Goal: Transaction & Acquisition: Purchase product/service

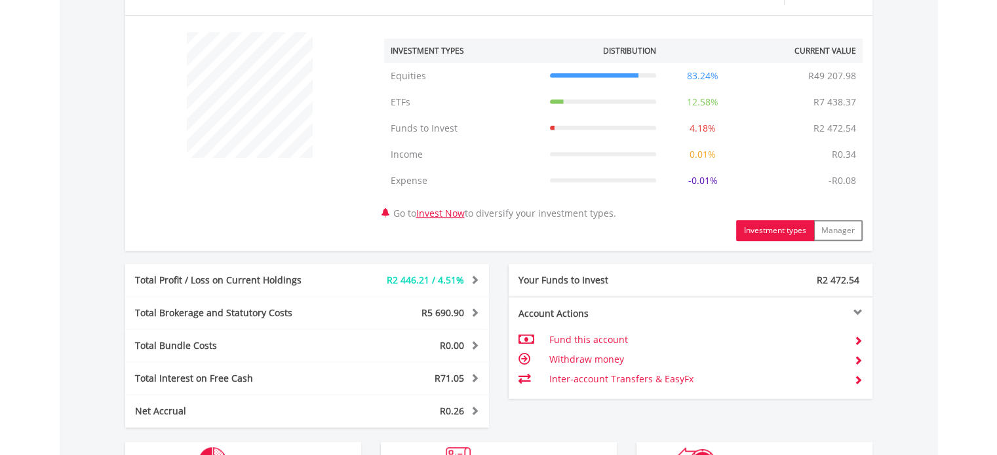
scroll to position [655, 0]
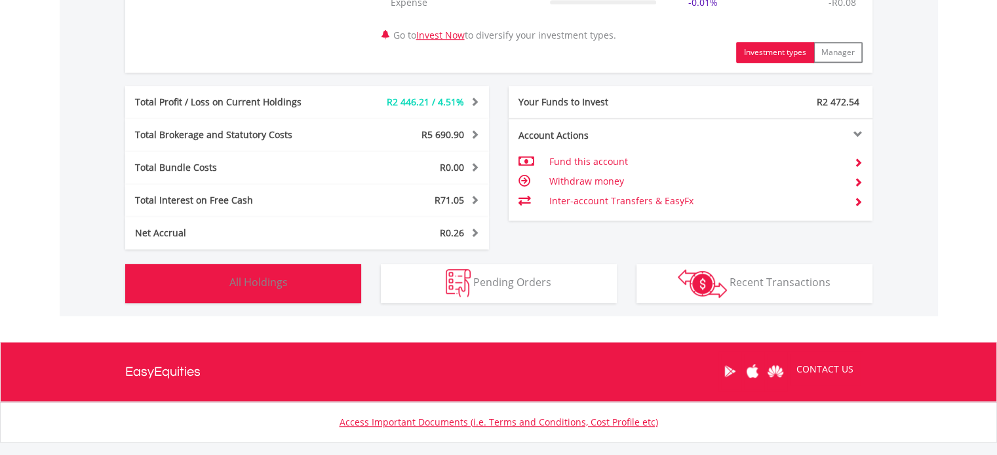
click at [307, 285] on button "Holdings All Holdings" at bounding box center [243, 283] width 236 height 39
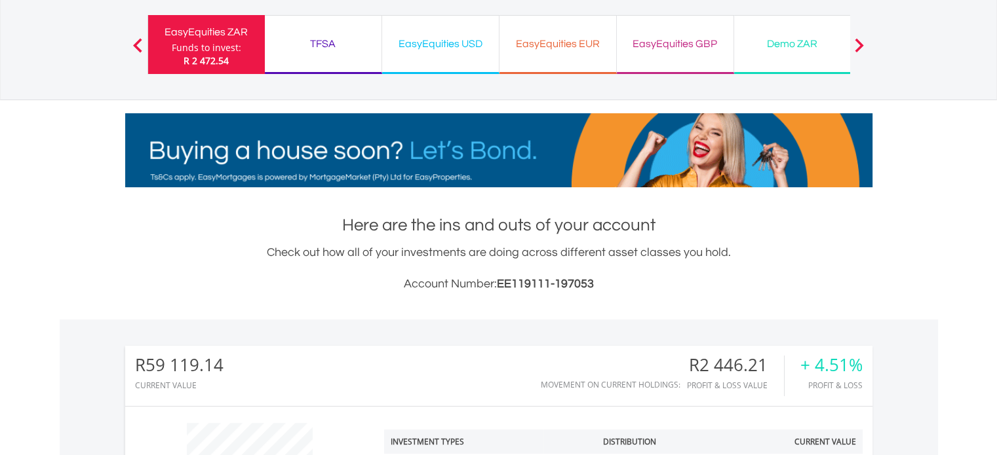
scroll to position [14, 0]
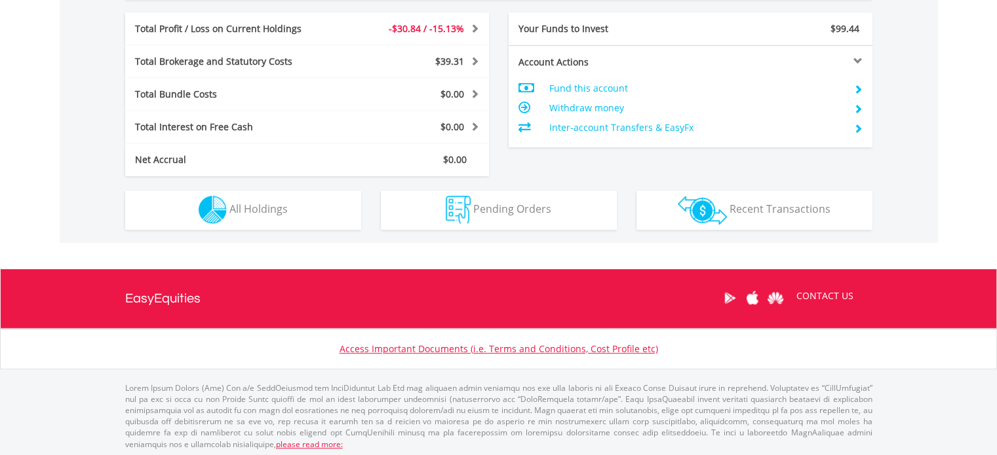
scroll to position [678, 0]
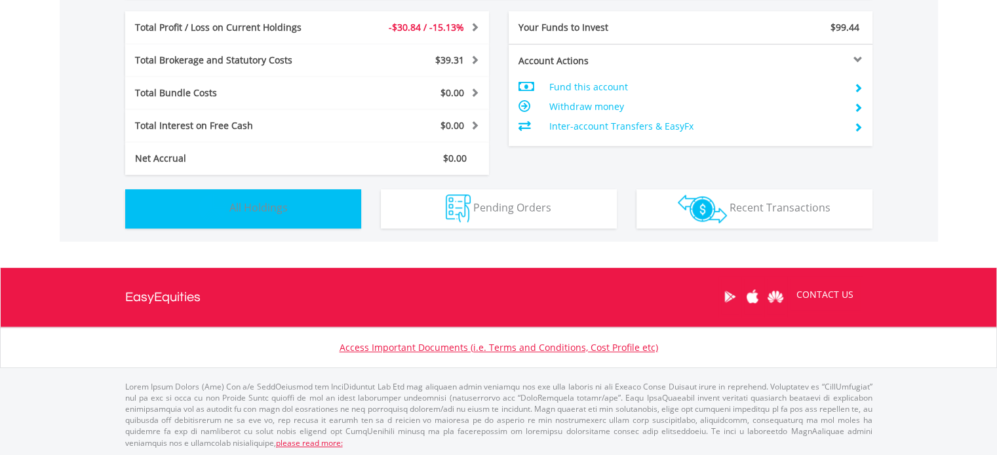
click at [300, 216] on button "Holdings All Holdings" at bounding box center [243, 208] width 236 height 39
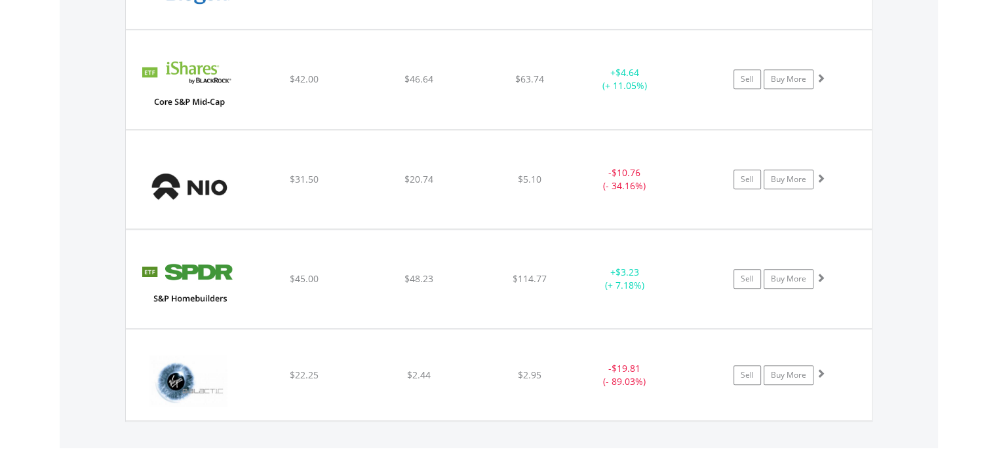
scroll to position [1141, 0]
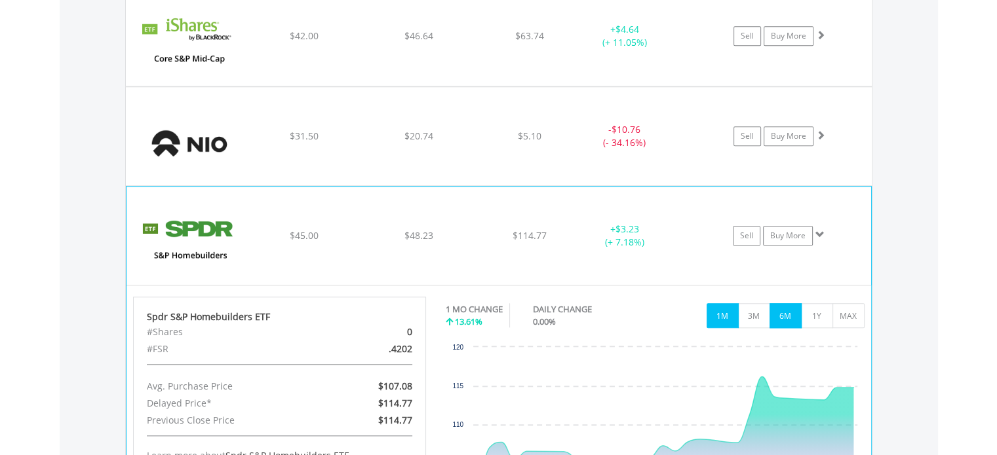
scroll to position [1338, 0]
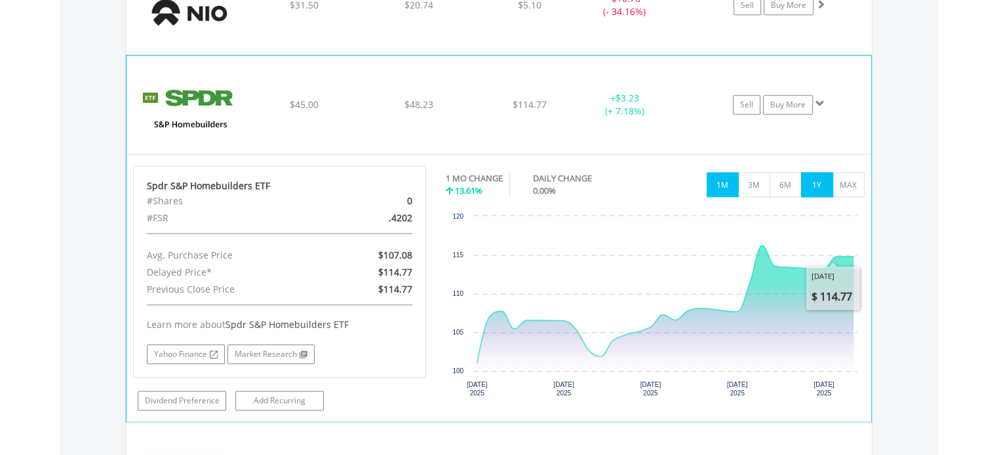
click at [823, 184] on button "1Y" at bounding box center [817, 184] width 32 height 25
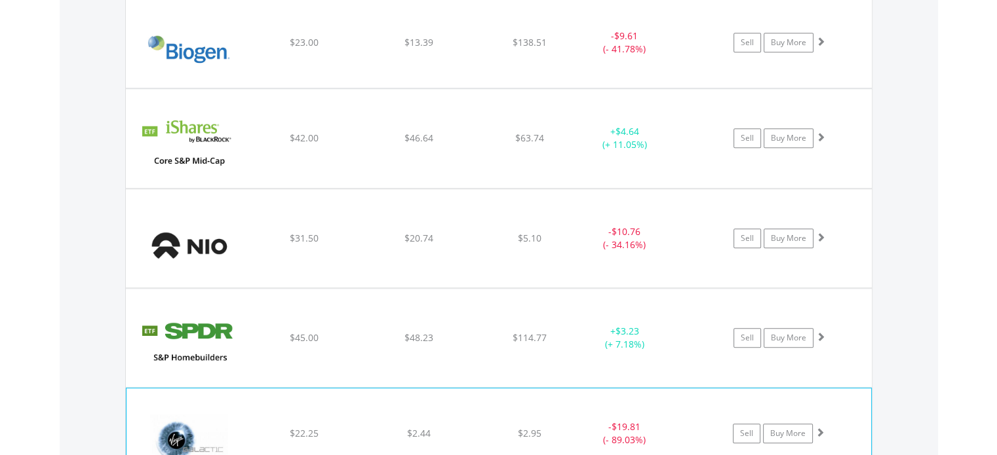
scroll to position [1076, 0]
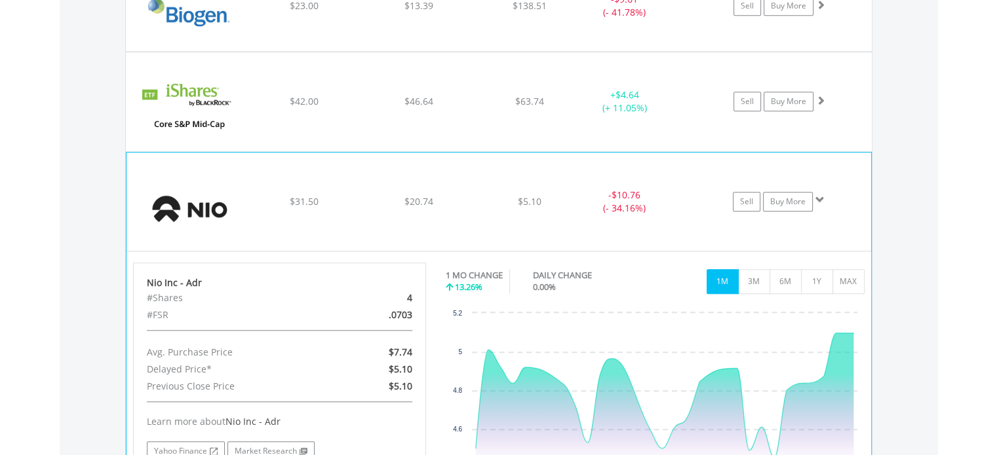
scroll to position [1207, 0]
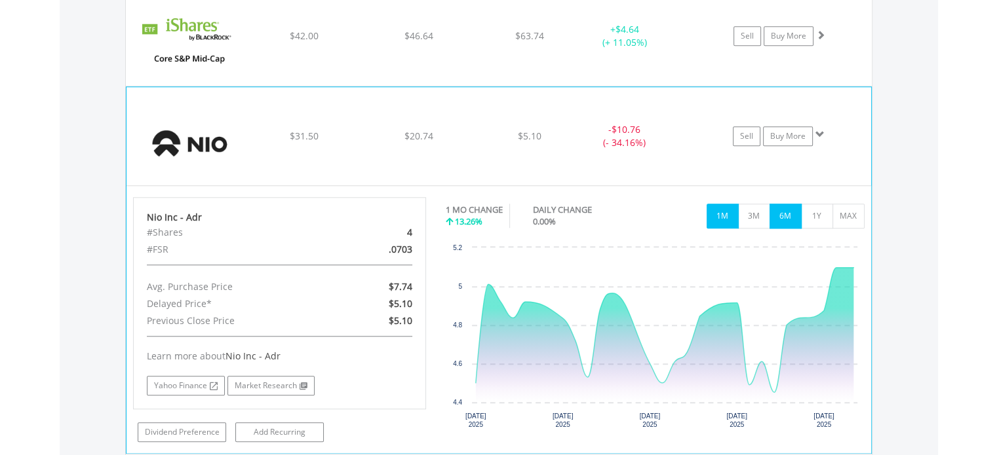
drag, startPoint x: 790, startPoint y: 214, endPoint x: 797, endPoint y: 215, distance: 7.9
click at [789, 214] on button "6M" at bounding box center [785, 216] width 32 height 25
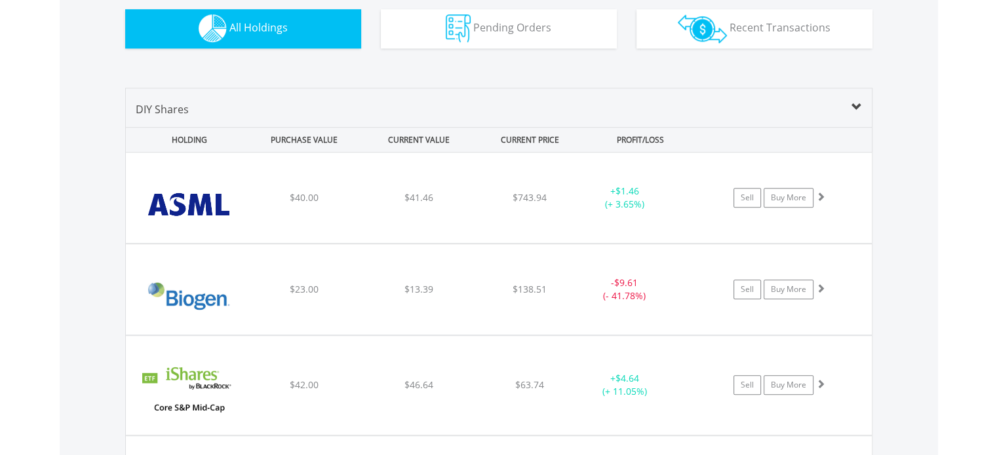
scroll to position [852, 0]
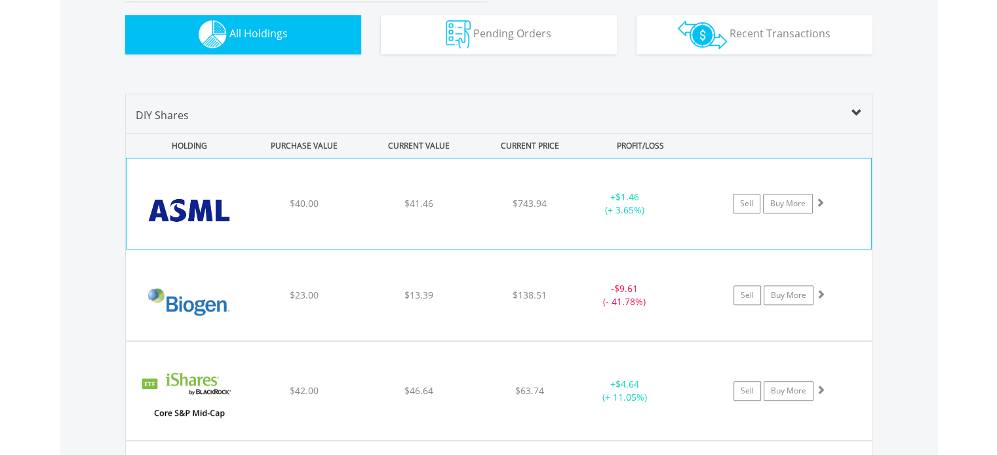
click at [852, 212] on div "﻿ Asml Holding Nv-Ny Reg Shs $40.00 $41.46 $743.94 + $1.46 (+ 3.65%) Sell Buy M…" at bounding box center [498, 204] width 744 height 90
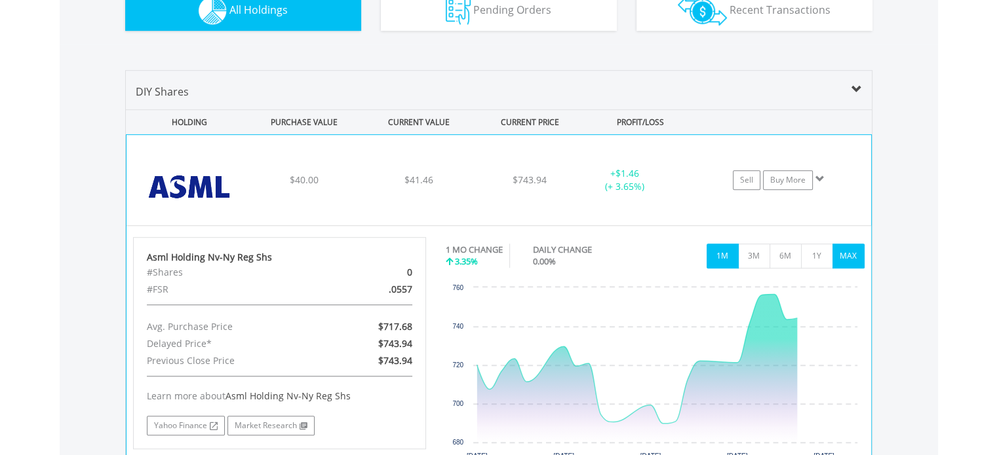
scroll to position [917, 0]
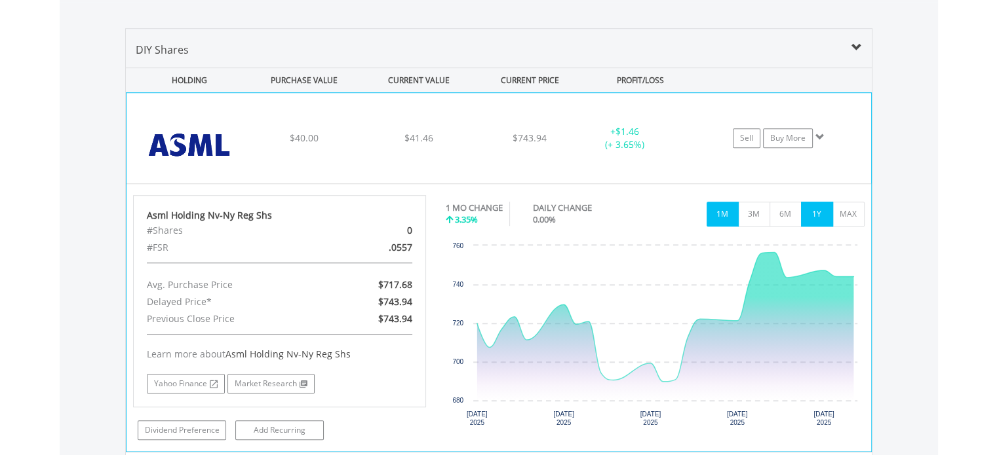
click at [815, 218] on button "1Y" at bounding box center [817, 214] width 32 height 25
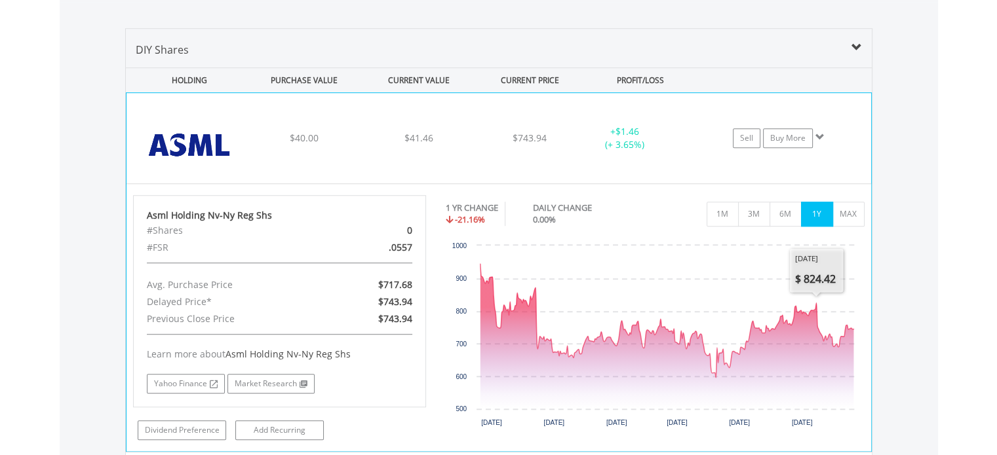
click at [834, 178] on div "﻿ Asml Holding Nv-Ny Reg Shs $40.00 $41.46 $743.94 + $1.46 (+ 3.65%) Sell Buy M…" at bounding box center [498, 138] width 744 height 90
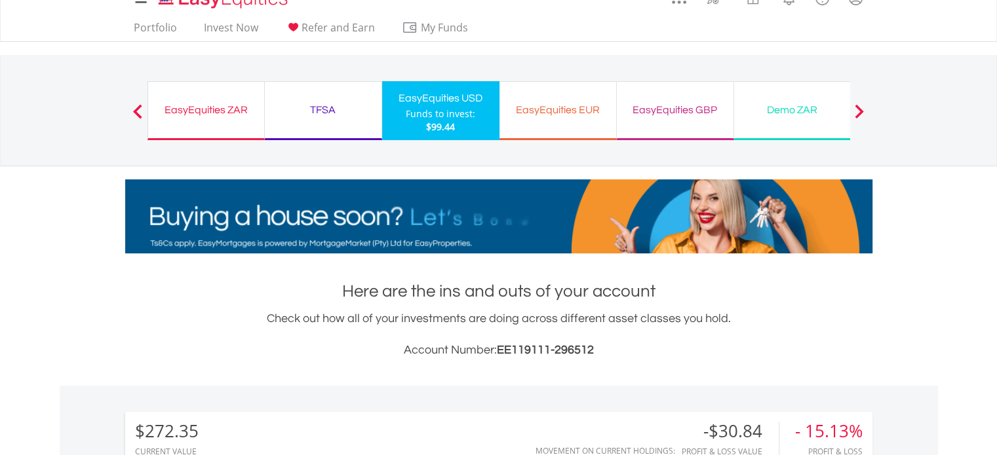
scroll to position [0, 0]
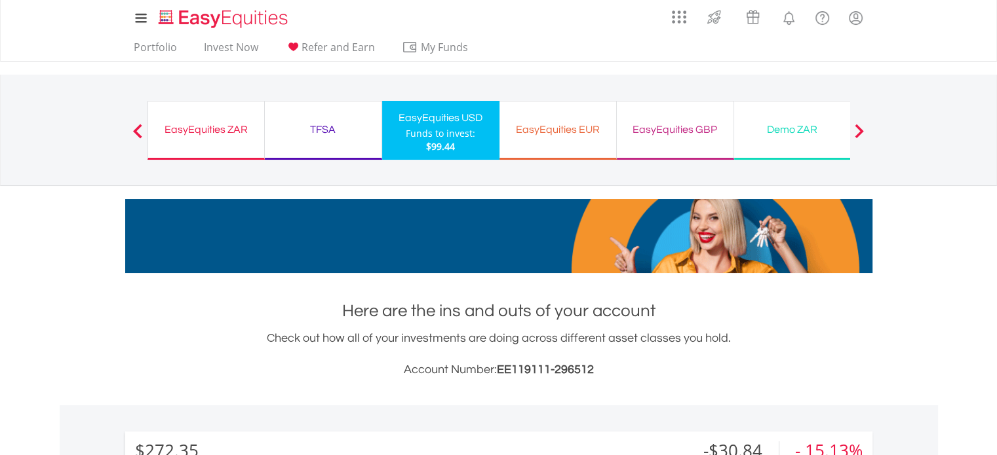
click at [235, 123] on div "EasyEquities ZAR" at bounding box center [206, 130] width 100 height 18
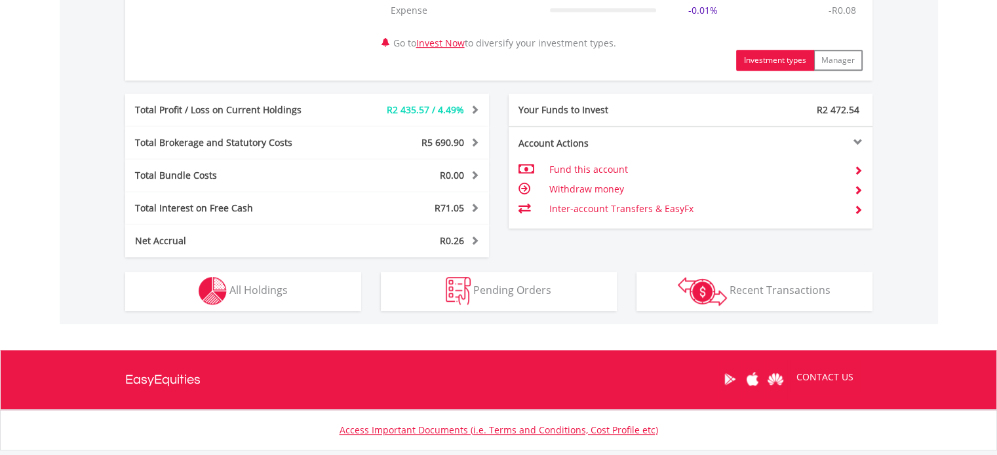
scroll to position [721, 0]
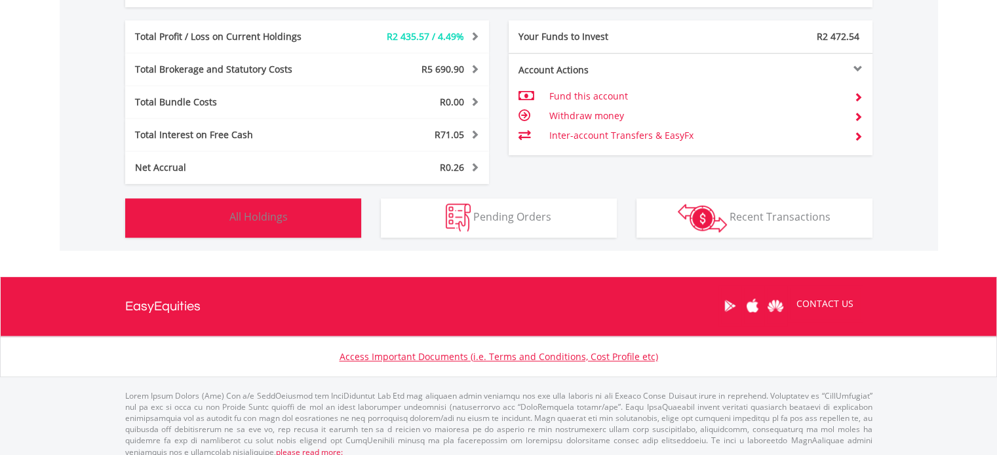
click at [296, 223] on button "Holdings All Holdings" at bounding box center [243, 218] width 236 height 39
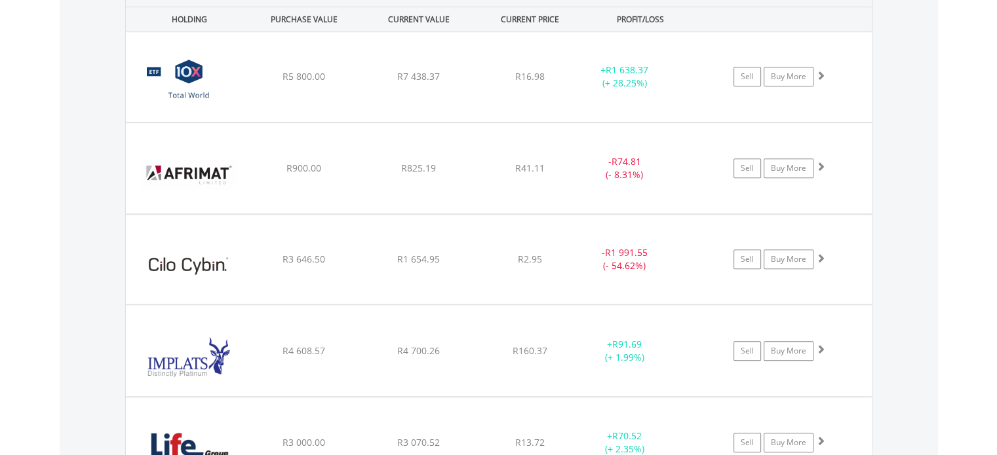
scroll to position [1062, 0]
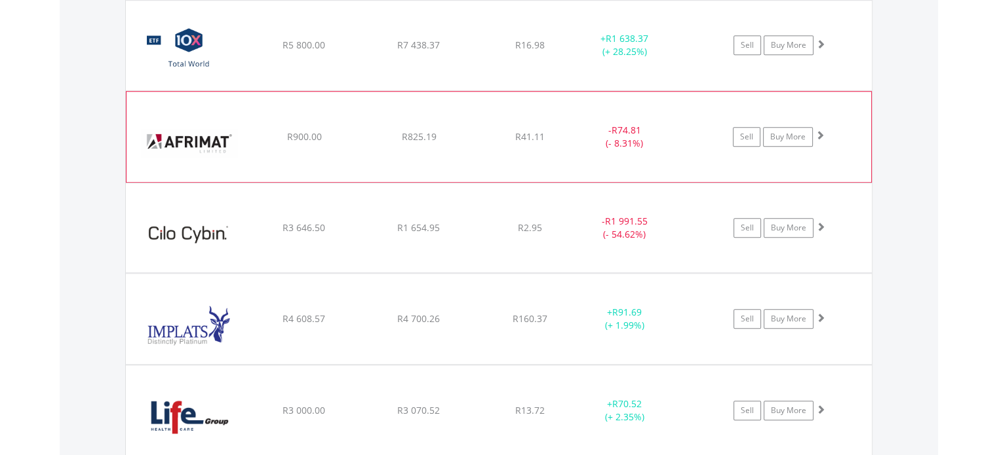
click at [826, 90] on div "﻿ Afrimat Limited R900.00 R825.19 R41.11 - R74.81 (- 8.31%) Sell Buy More" at bounding box center [499, 46] width 746 height 90
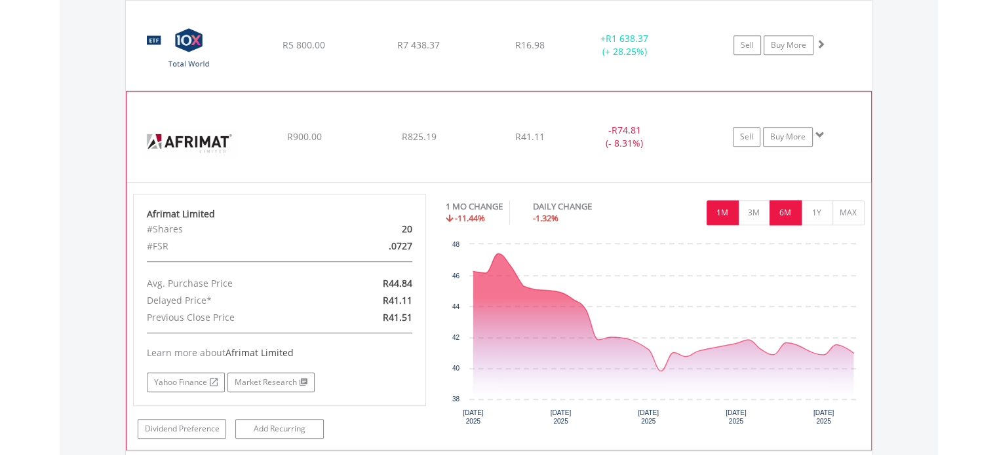
click at [789, 204] on button "6M" at bounding box center [785, 213] width 32 height 25
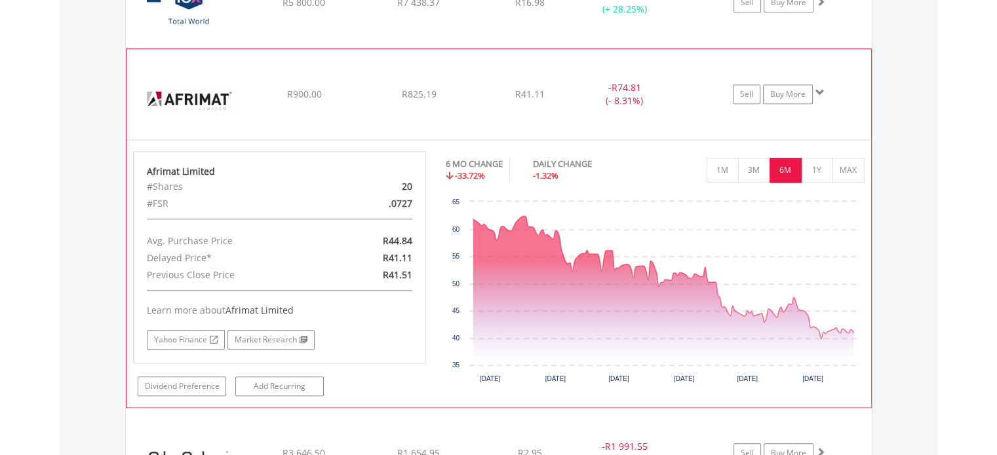
scroll to position [1128, 0]
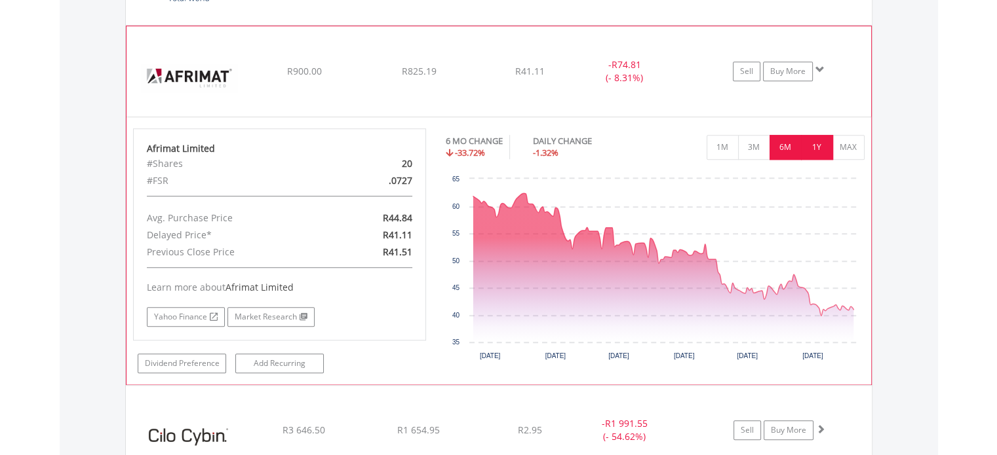
click at [805, 150] on button "1Y" at bounding box center [817, 147] width 32 height 25
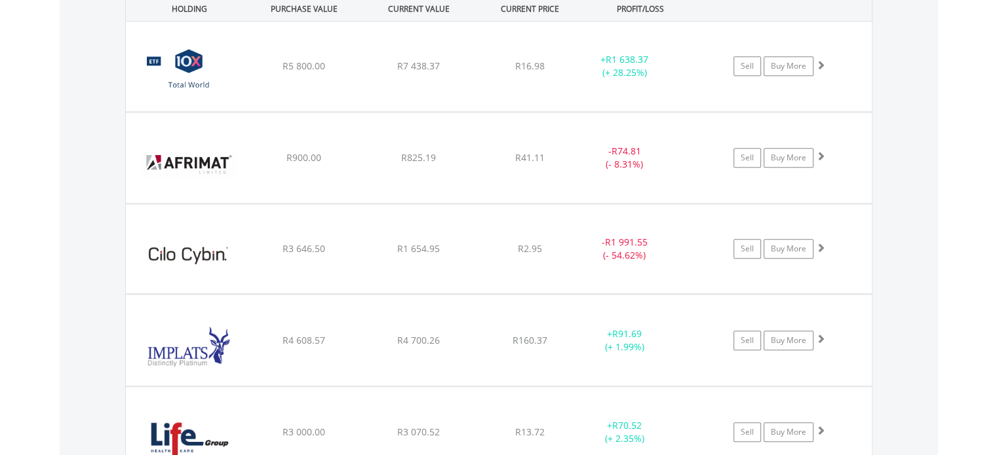
scroll to position [1048, 0]
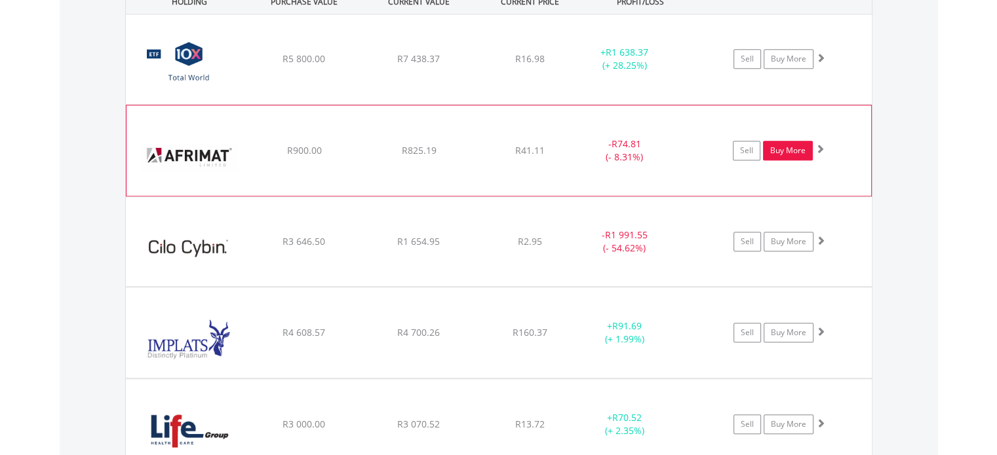
click at [792, 151] on link "Buy More" at bounding box center [788, 151] width 50 height 20
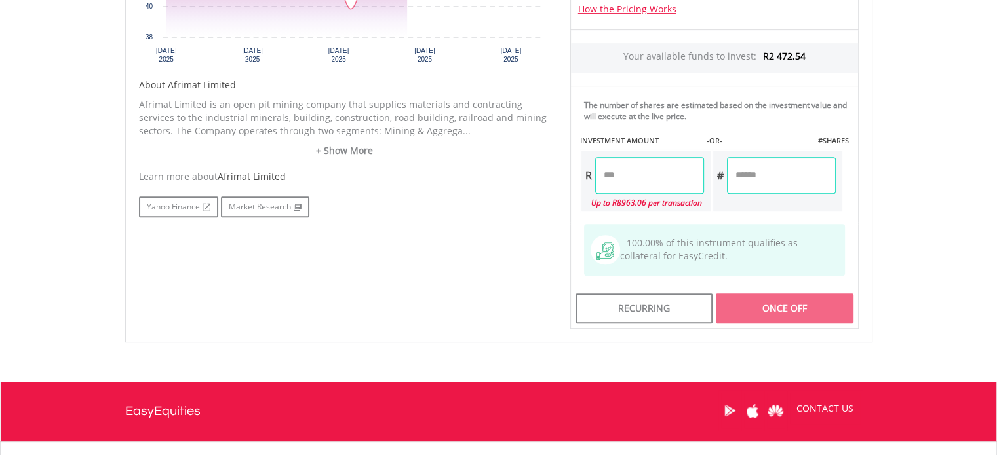
scroll to position [590, 0]
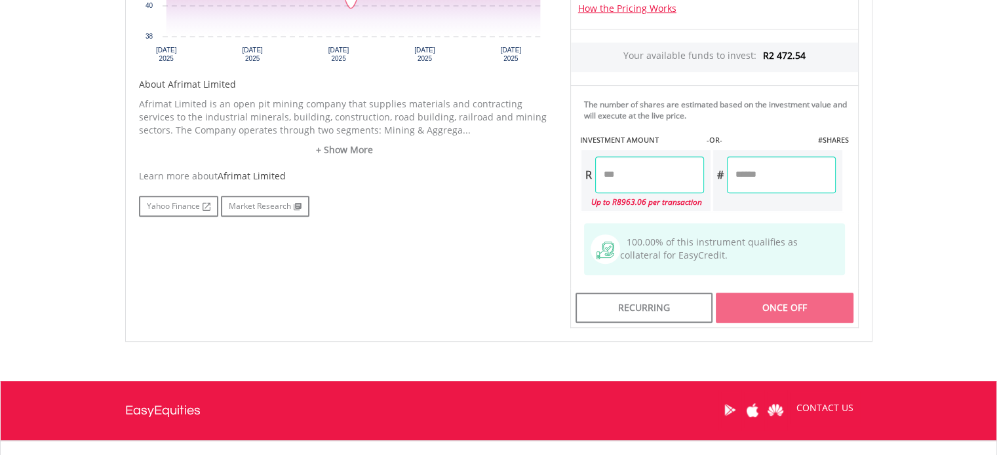
click at [622, 175] on input "number" at bounding box center [649, 175] width 109 height 37
click at [833, 222] on div "Last Updated Price: 15-min. Delay* Price Update Cost: 2 Credits Request A Price…" at bounding box center [714, 79] width 308 height 497
type input "******"
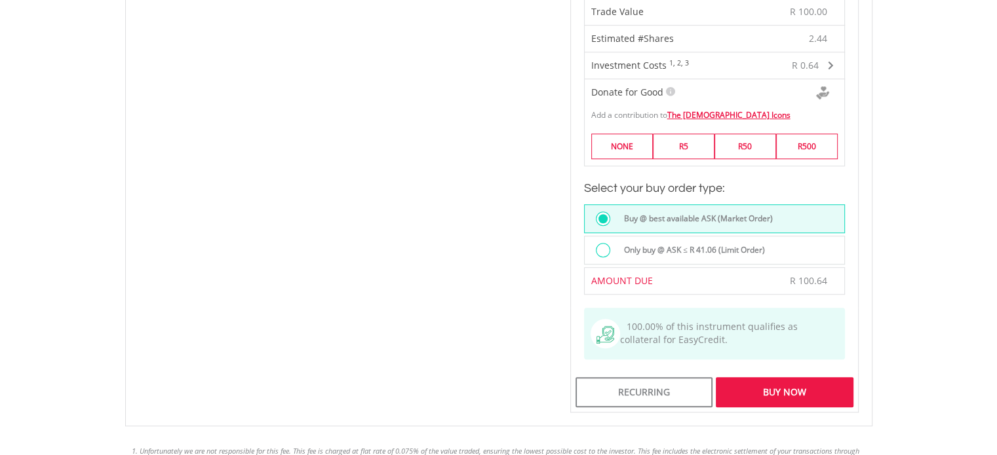
scroll to position [852, 0]
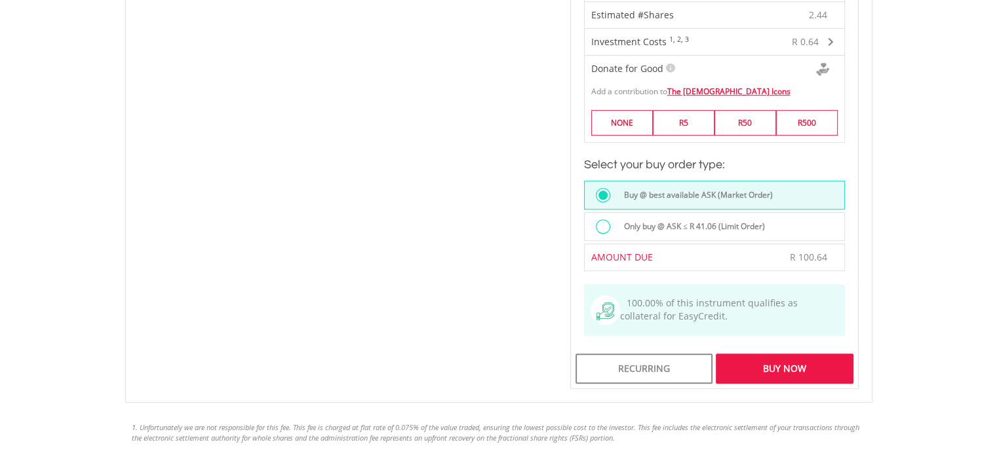
click at [775, 362] on div "Buy Now" at bounding box center [784, 369] width 137 height 30
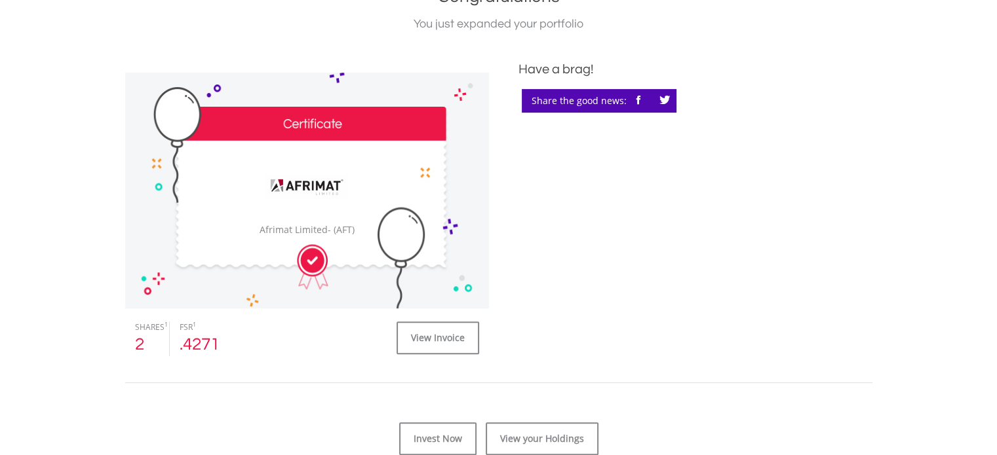
scroll to position [459, 0]
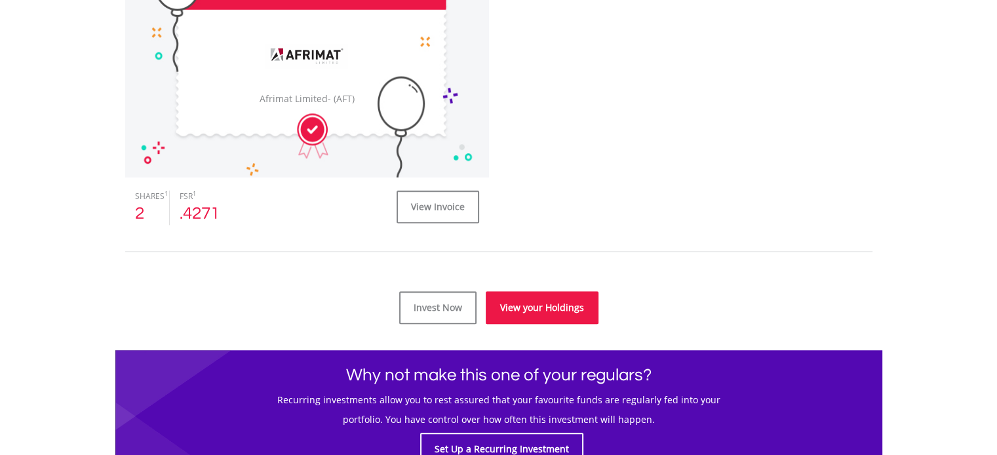
click at [518, 303] on link "View your Holdings" at bounding box center [542, 308] width 113 height 33
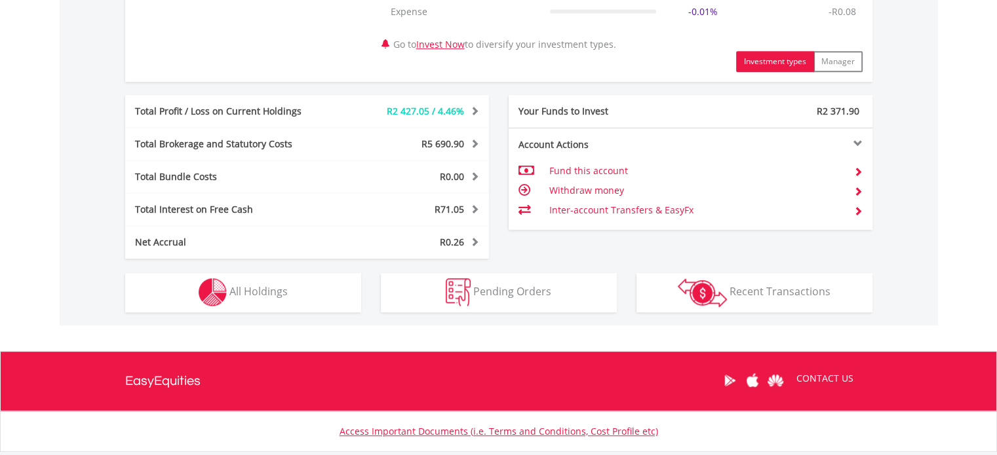
scroll to position [655, 0]
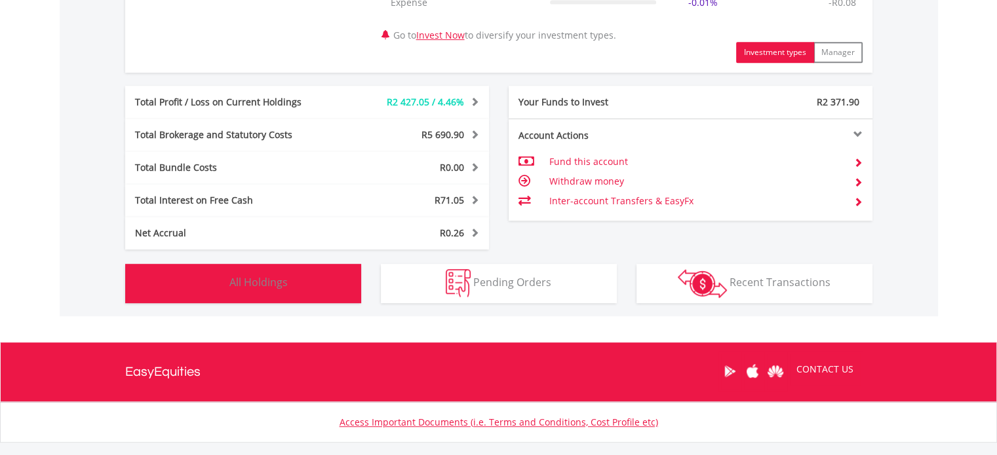
click at [288, 275] on button "Holdings All Holdings" at bounding box center [243, 283] width 236 height 39
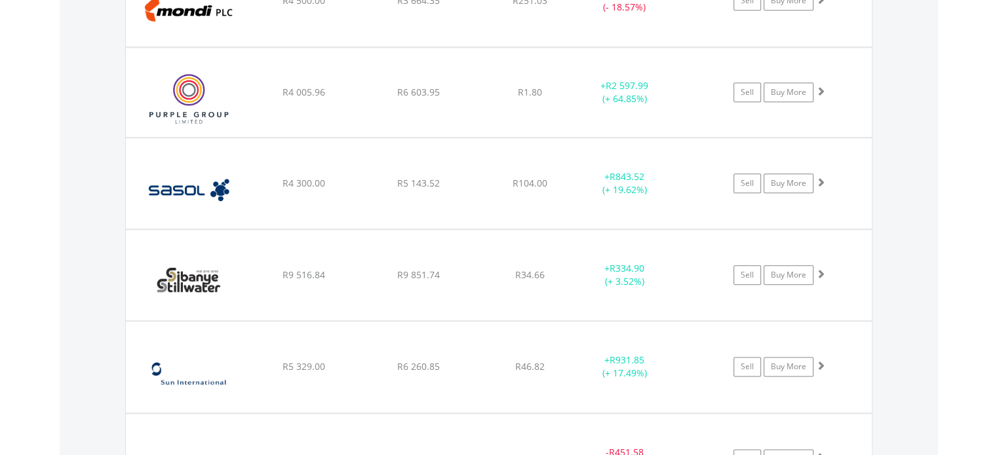
scroll to position [1586, 0]
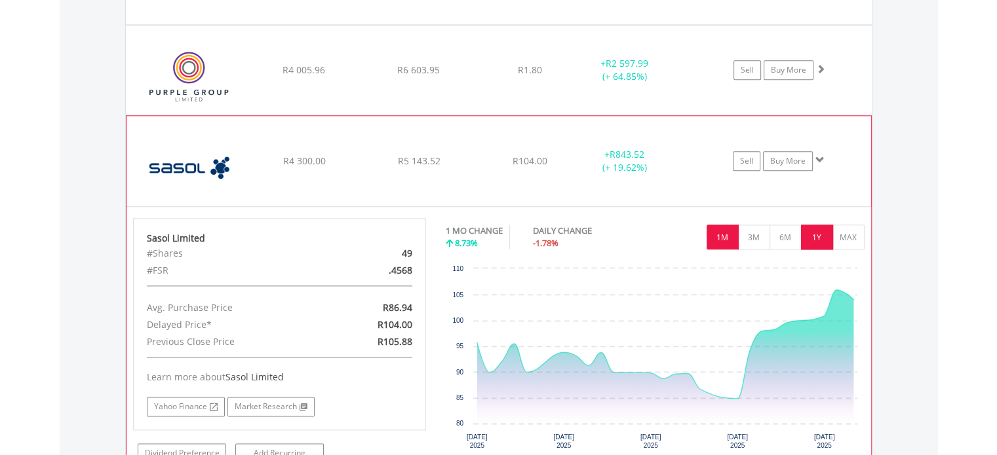
click at [814, 240] on button "1Y" at bounding box center [817, 237] width 32 height 25
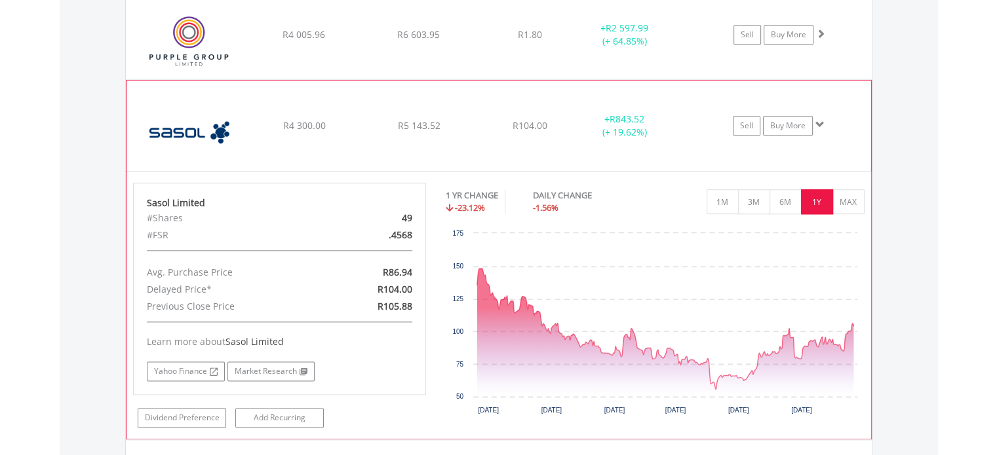
scroll to position [1652, 0]
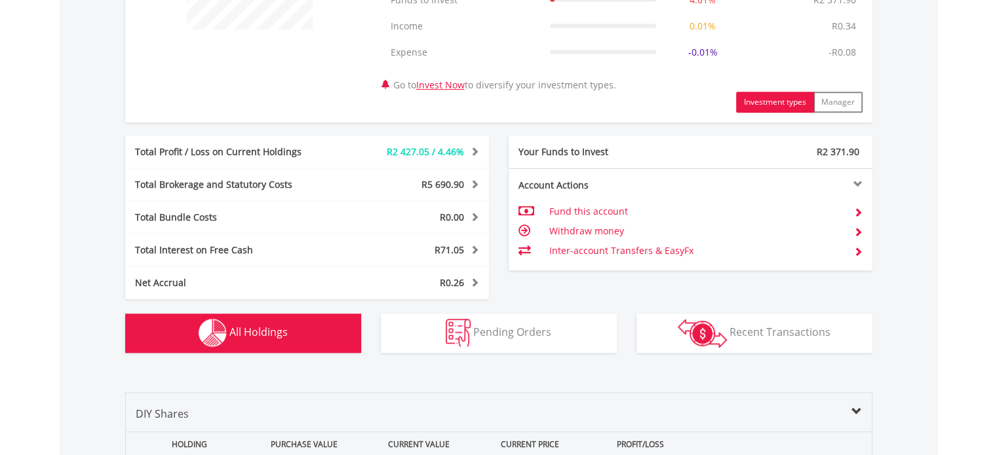
scroll to position [603, 0]
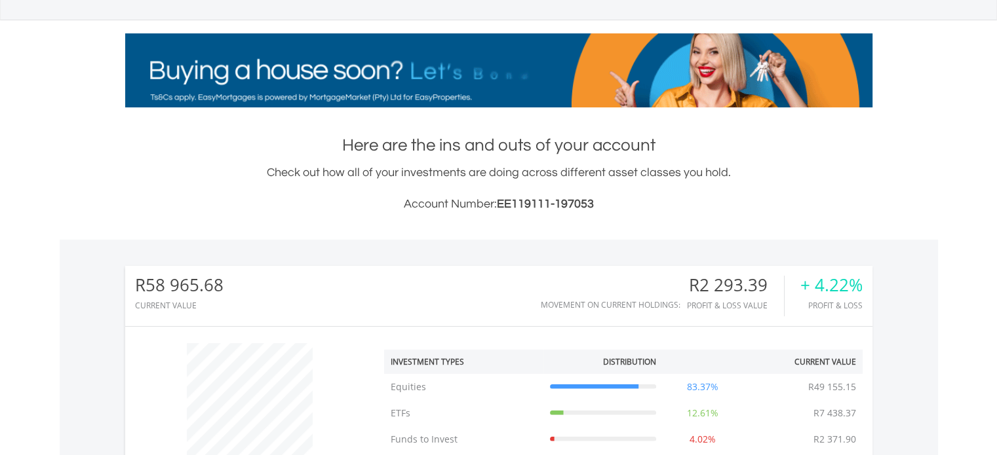
scroll to position [328, 0]
